Goal: Find specific page/section: Find specific page/section

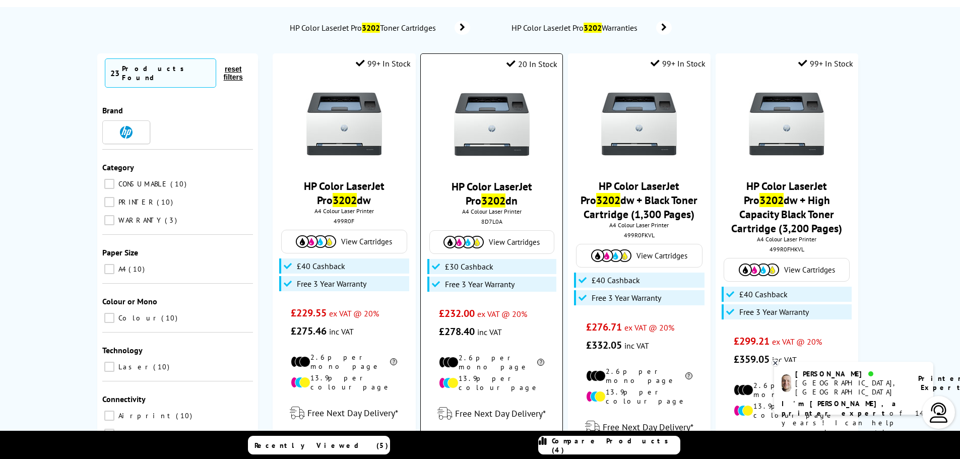
scroll to position [50, 0]
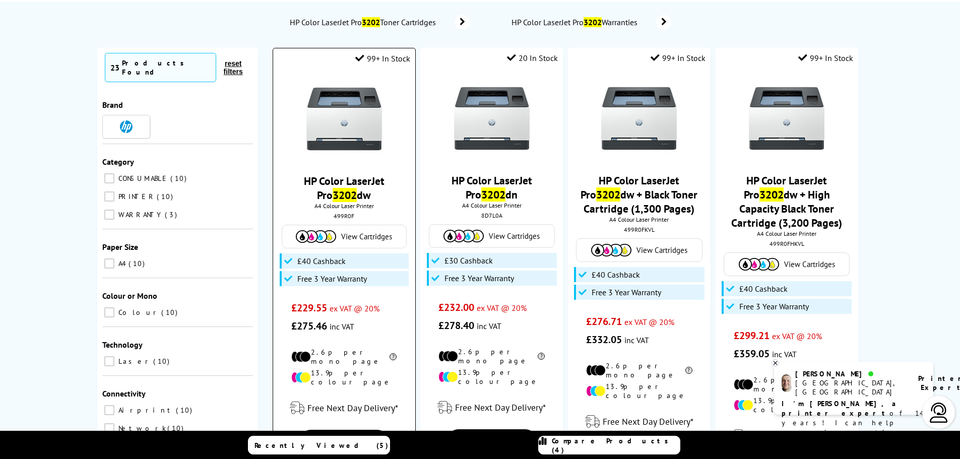
type input "3202"
click at [322, 183] on link "HP Color LaserJet Pro 3202 dw" at bounding box center [344, 188] width 81 height 28
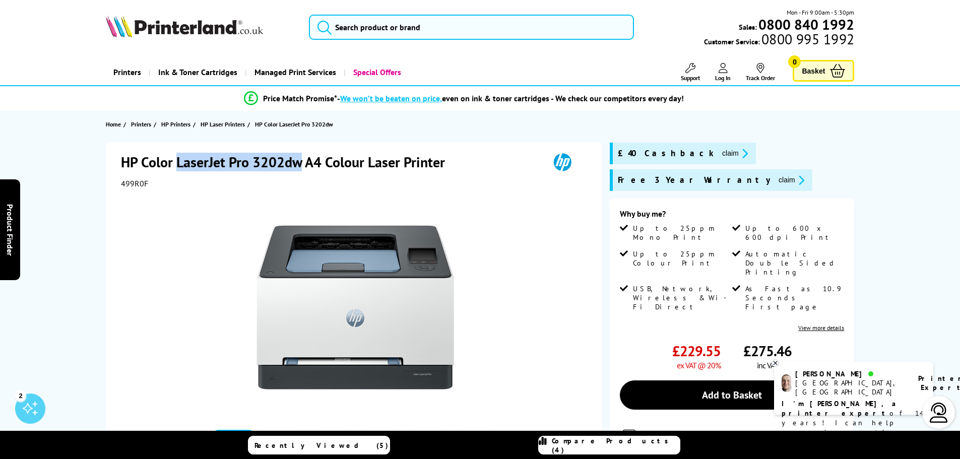
drag, startPoint x: 176, startPoint y: 162, endPoint x: 302, endPoint y: 154, distance: 126.2
click at [302, 154] on h1 "HP Color LaserJet Pro 3202dw A4 Colour Laser Printer" at bounding box center [288, 162] width 334 height 19
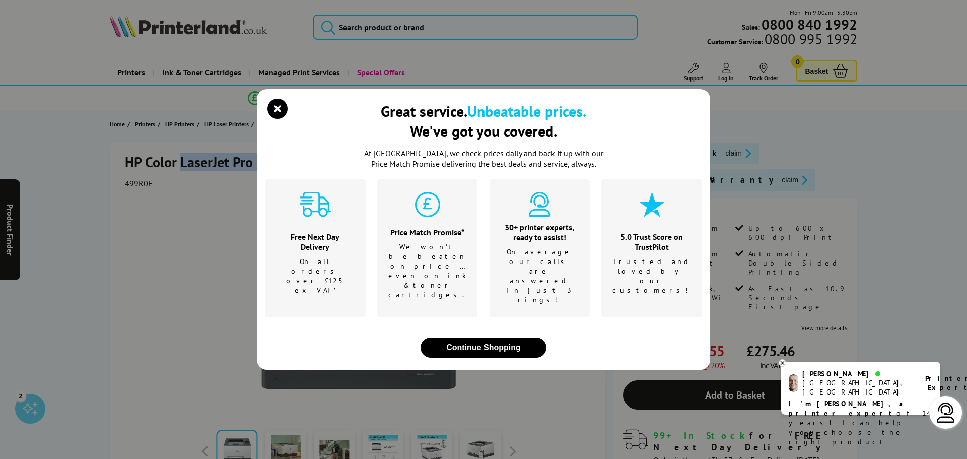
click at [270, 119] on icon "close modal" at bounding box center [277, 109] width 20 height 20
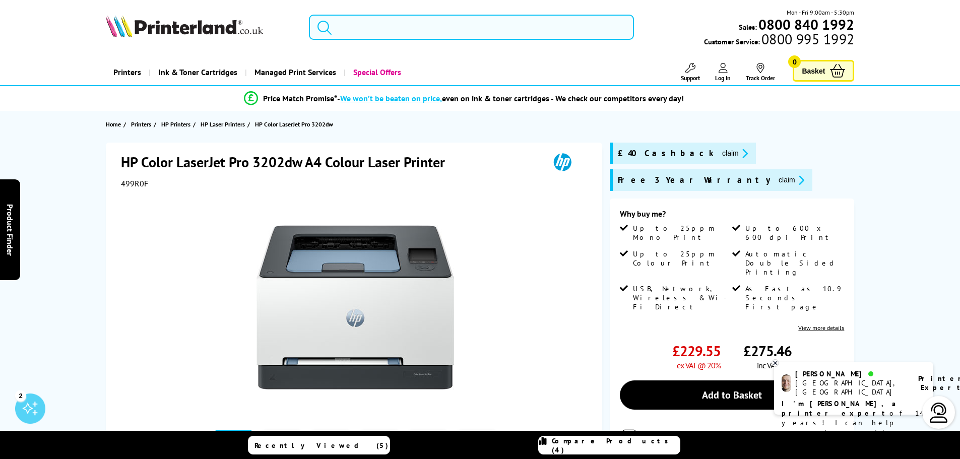
click at [412, 25] on input "search" at bounding box center [471, 27] width 325 height 25
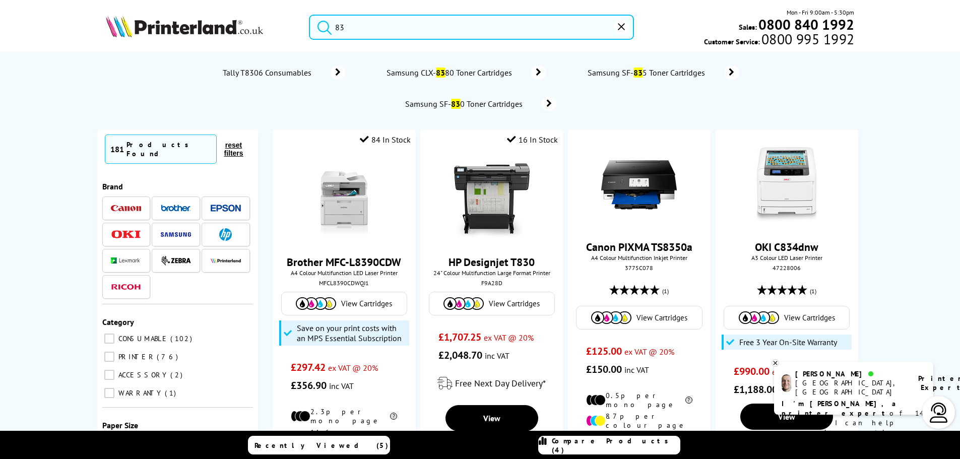
type input "8"
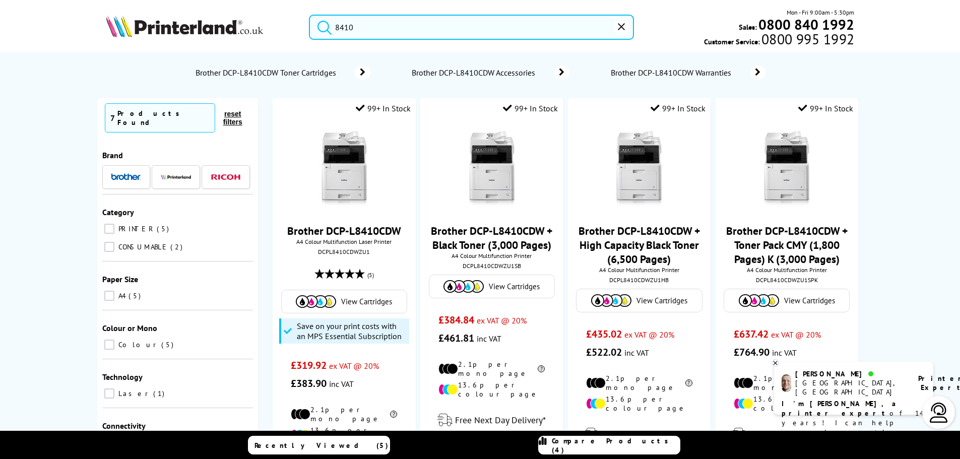
drag, startPoint x: 360, startPoint y: 26, endPoint x: 331, endPoint y: 28, distance: 28.3
click at [326, 28] on form "8410" at bounding box center [471, 27] width 325 height 25
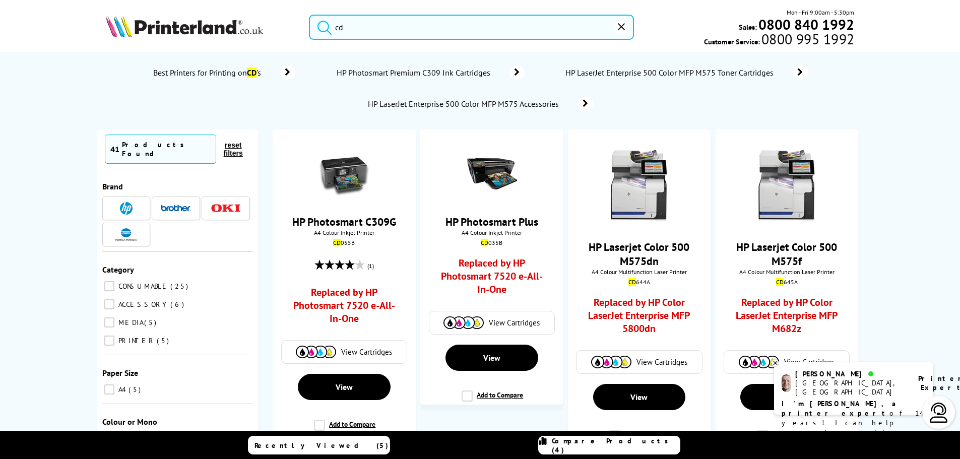
type input "c"
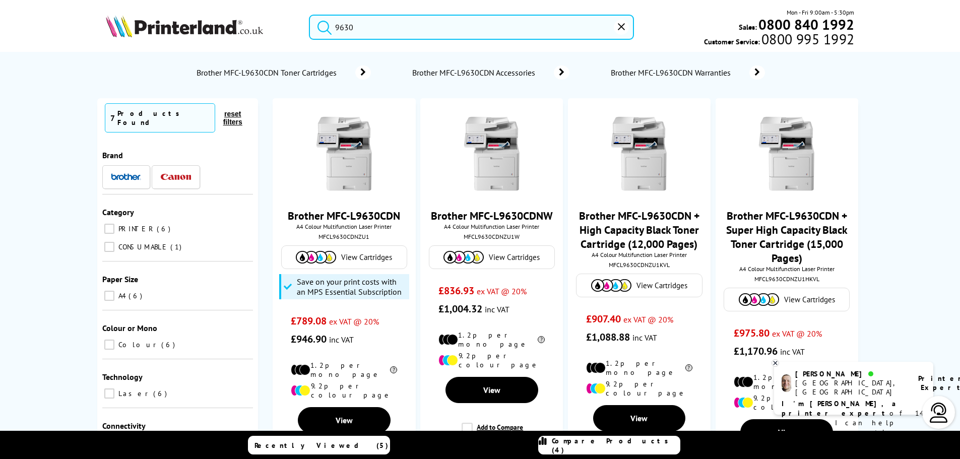
drag, startPoint x: 362, startPoint y: 29, endPoint x: 311, endPoint y: 29, distance: 50.4
click at [311, 29] on form "9630" at bounding box center [471, 27] width 325 height 25
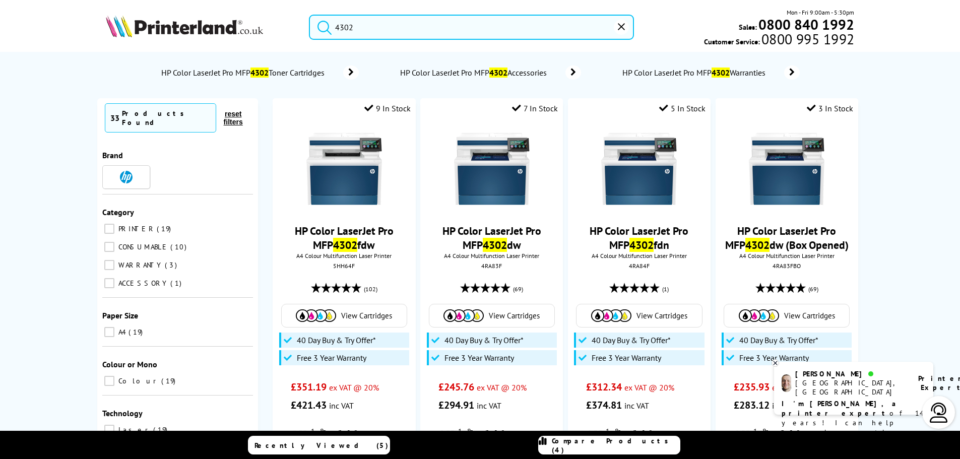
drag, startPoint x: 373, startPoint y: 32, endPoint x: 311, endPoint y: 32, distance: 62.0
click at [311, 32] on form "4302" at bounding box center [471, 27] width 325 height 25
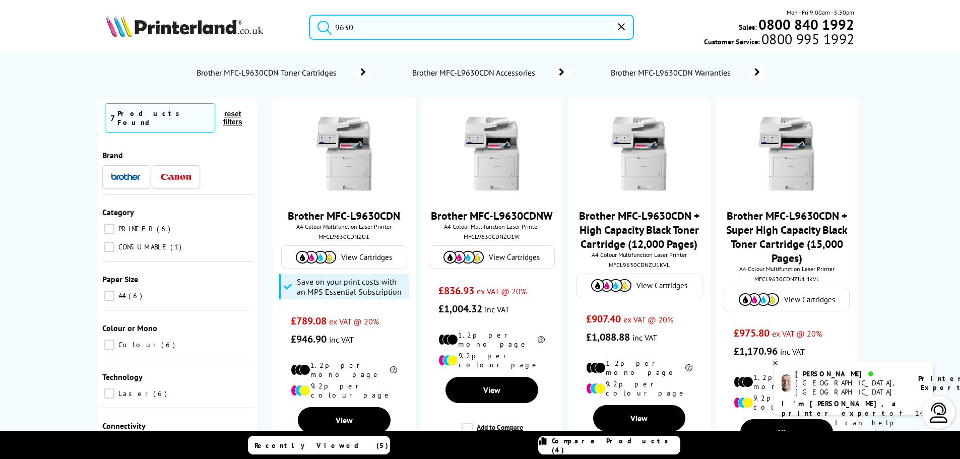
type input "9630"
click at [621, 29] on icon "reset" at bounding box center [621, 26] width 7 height 7
